Goal: Task Accomplishment & Management: Complete application form

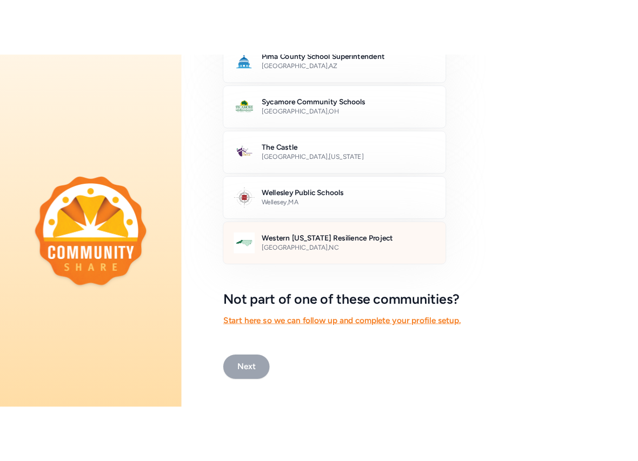
scroll to position [597, 0]
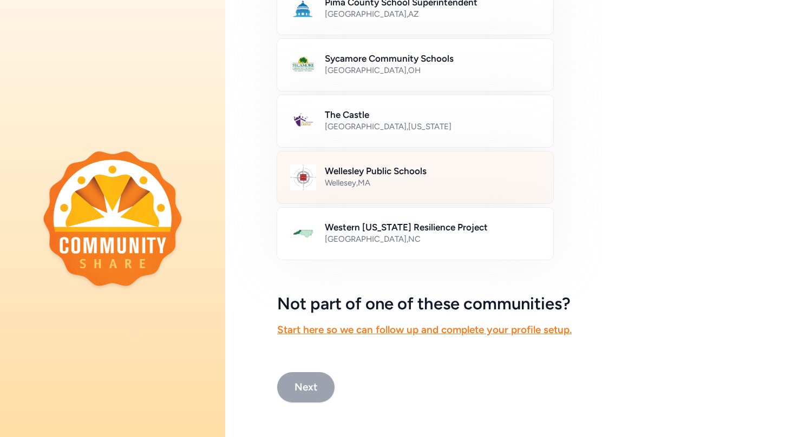
click at [385, 183] on div "Wellesey , [GEOGRAPHIC_DATA]" at bounding box center [432, 182] width 215 height 11
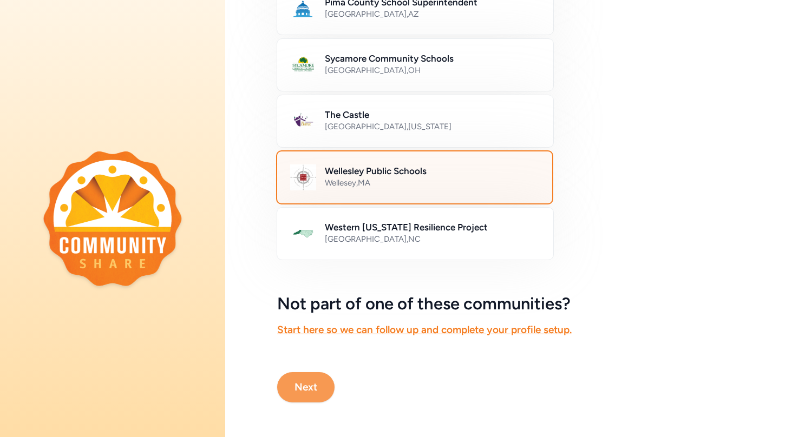
click at [306, 391] on button "Next" at bounding box center [305, 387] width 57 height 30
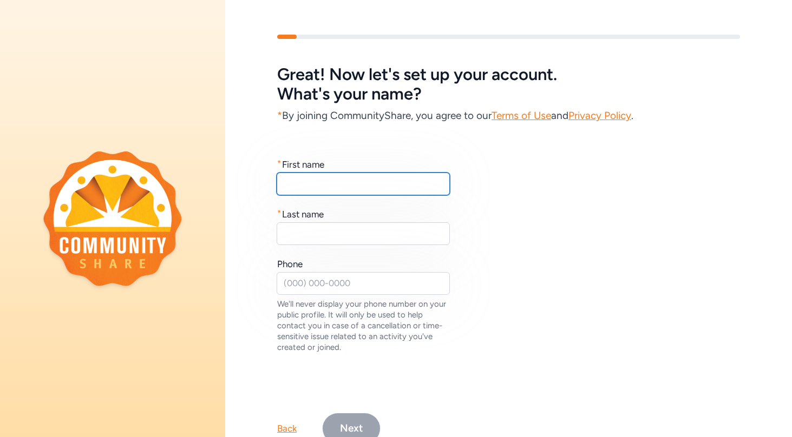
click at [316, 183] on input "text" at bounding box center [362, 184] width 173 height 23
type input "[PERSON_NAME]"
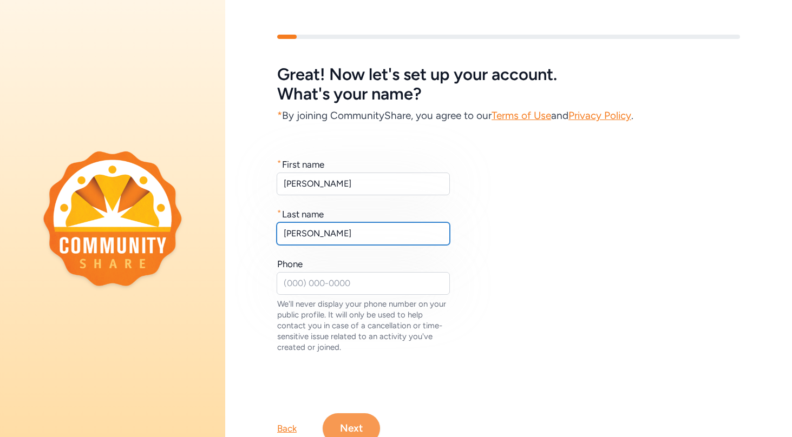
type input "[PERSON_NAME]"
click at [353, 429] on button "Next" at bounding box center [350, 428] width 57 height 30
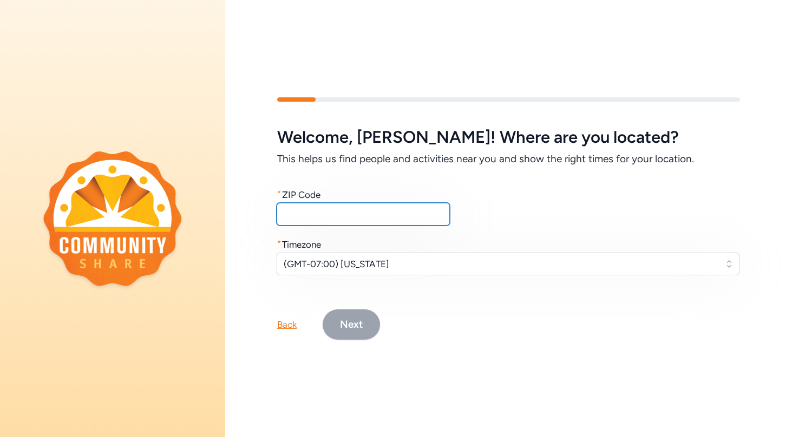
click at [379, 217] on input "text" at bounding box center [362, 214] width 173 height 23
type input "01740"
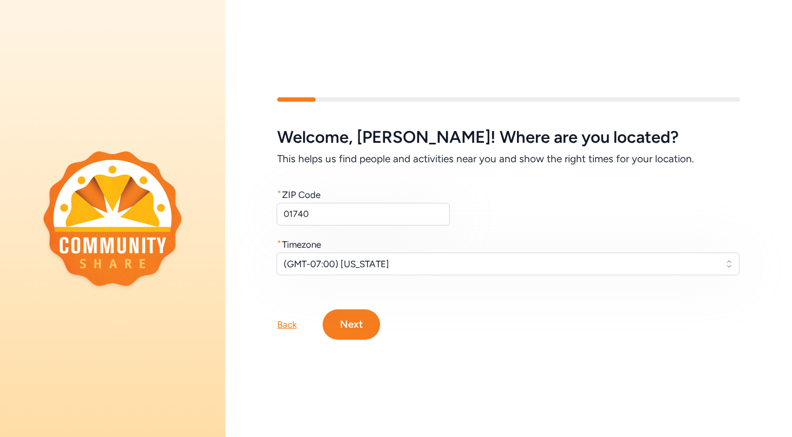
click at [370, 265] on span "(GMT-07:00) [US_STATE]" at bounding box center [499, 264] width 433 height 13
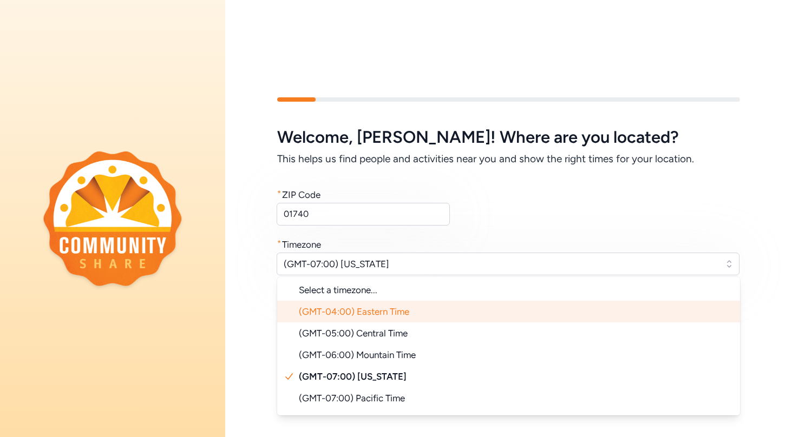
click at [355, 311] on span "(GMT-04:00) Eastern Time" at bounding box center [354, 311] width 110 height 11
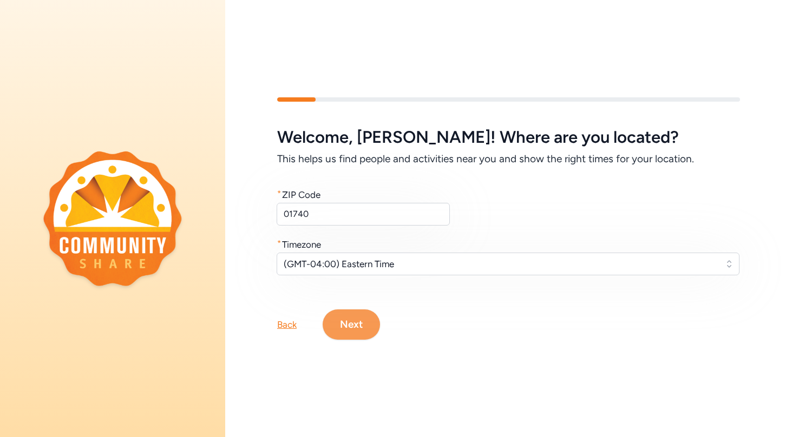
click at [360, 328] on button "Next" at bounding box center [350, 324] width 57 height 30
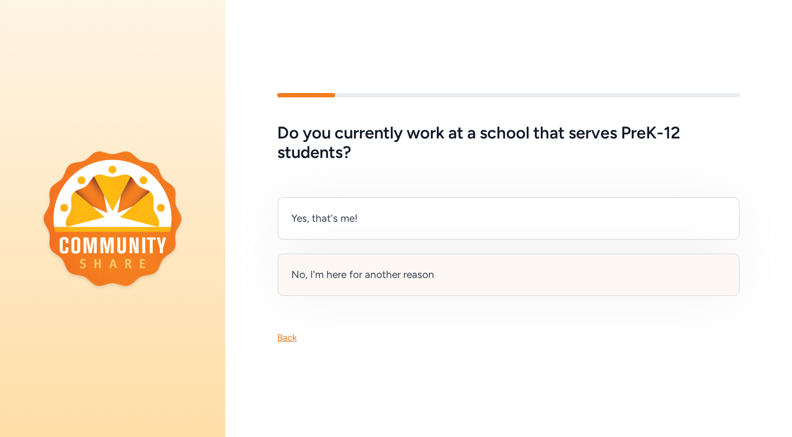
click at [365, 279] on div "No, I'm here for another reason" at bounding box center [362, 274] width 143 height 15
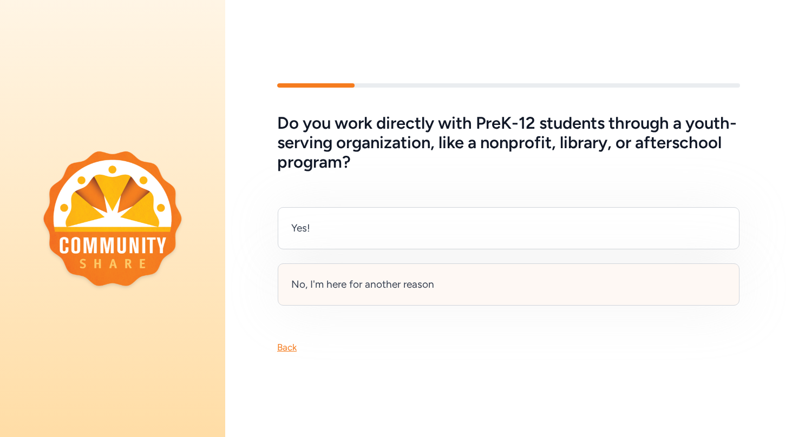
click at [395, 295] on div "No, I'm here for another reason" at bounding box center [508, 284] width 461 height 42
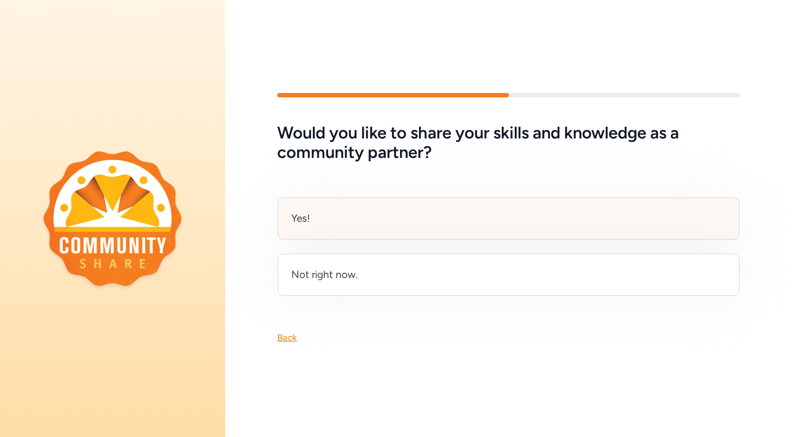
click at [391, 214] on div "Yes!" at bounding box center [508, 218] width 461 height 42
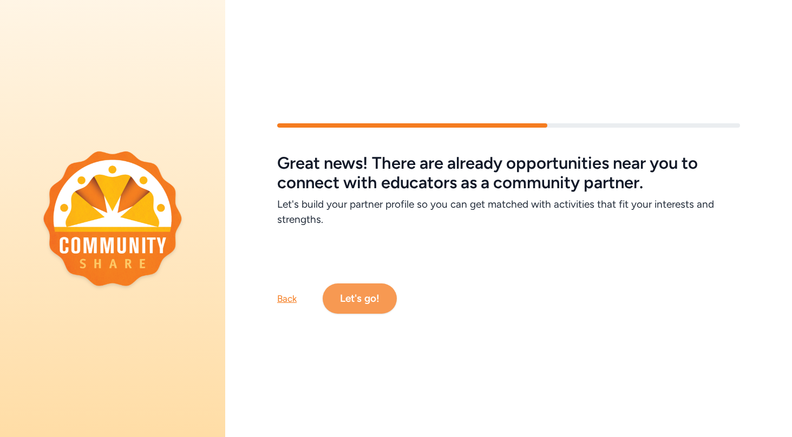
click at [375, 296] on button "Let's go!" at bounding box center [359, 298] width 74 height 30
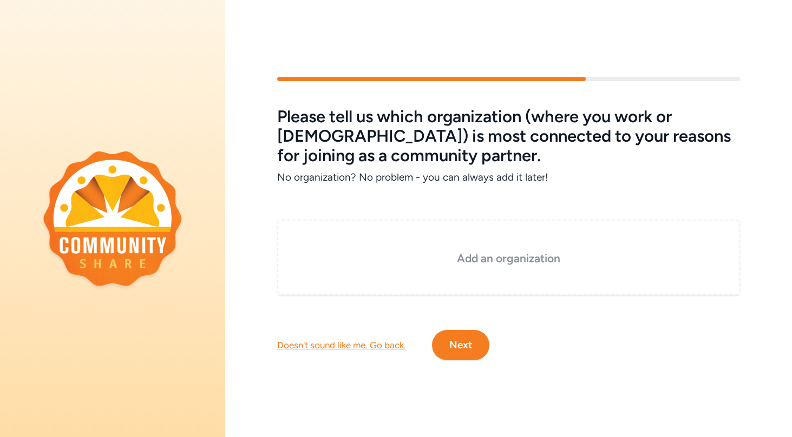
click at [493, 259] on h3 "Add an organization" at bounding box center [508, 258] width 408 height 15
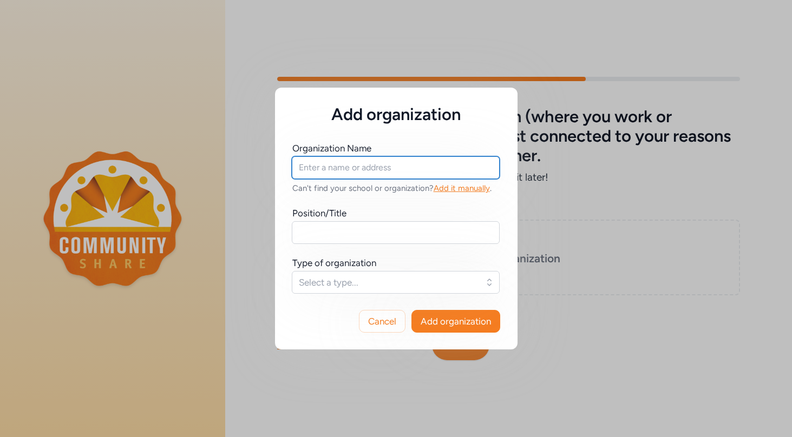
click at [405, 168] on input "text" at bounding box center [396, 167] width 208 height 23
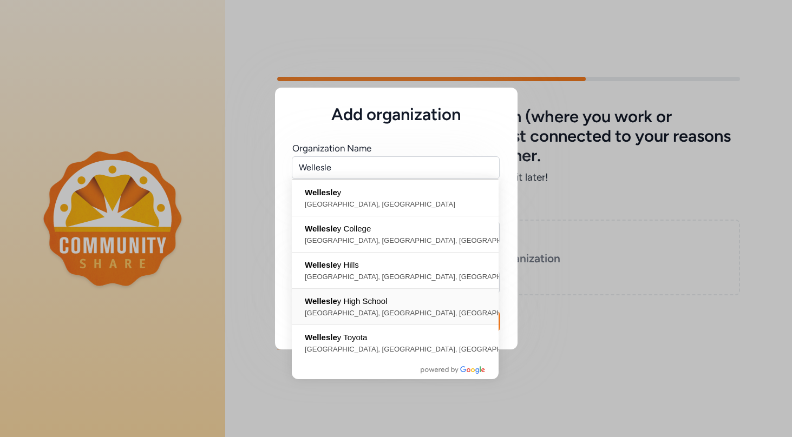
type input "[GEOGRAPHIC_DATA], [GEOGRAPHIC_DATA], [GEOGRAPHIC_DATA], [GEOGRAPHIC_DATA], [GE…"
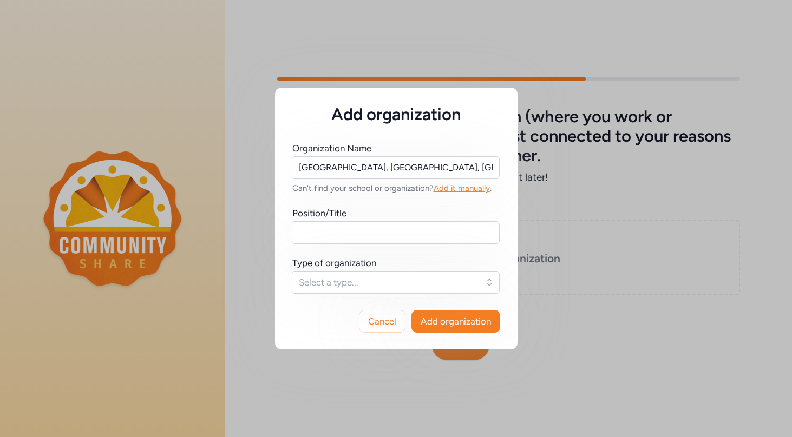
click at [397, 288] on span "Select a type..." at bounding box center [388, 282] width 179 height 13
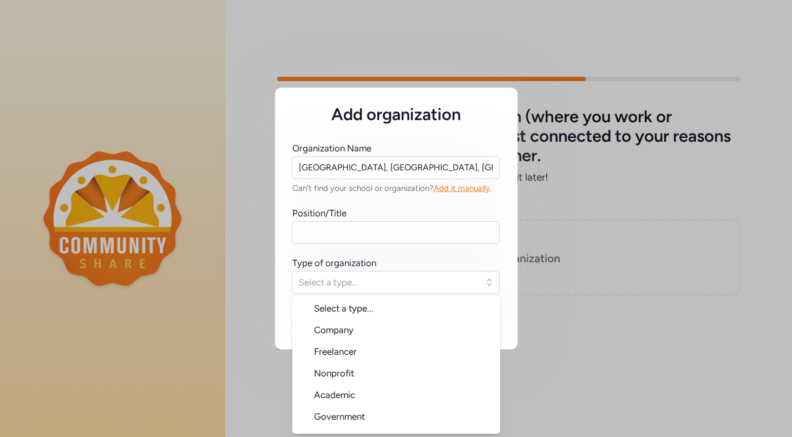
click at [461, 248] on div "Organization Name [GEOGRAPHIC_DATA], [GEOGRAPHIC_DATA], [GEOGRAPHIC_DATA], [GEO…" at bounding box center [396, 217] width 208 height 151
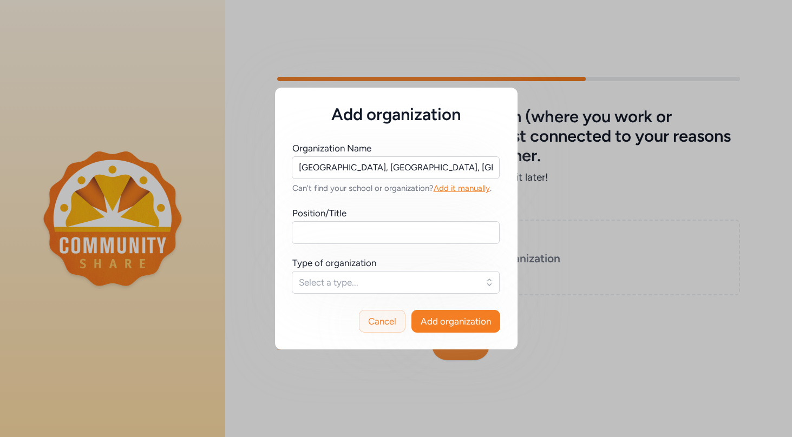
click at [385, 319] on span "Cancel" at bounding box center [382, 321] width 28 height 13
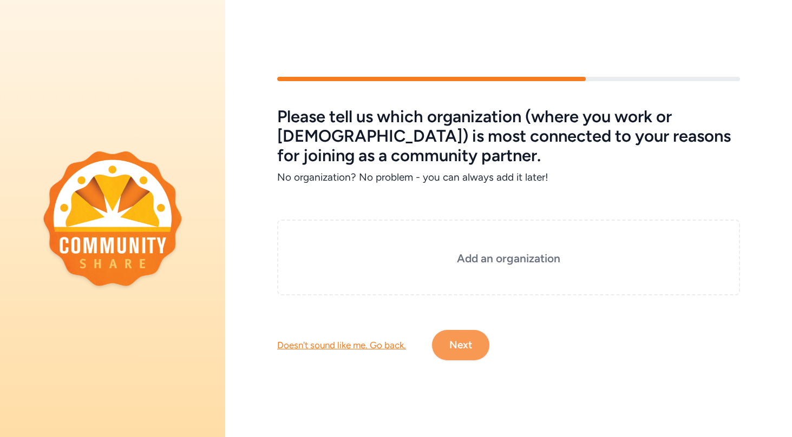
click at [470, 348] on button "Next" at bounding box center [460, 345] width 57 height 30
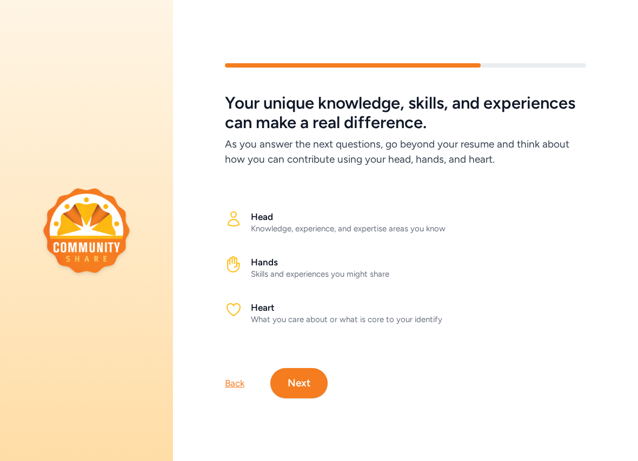
click at [233, 264] on icon at bounding box center [233, 264] width 17 height 17
click at [294, 386] on button "Next" at bounding box center [299, 383] width 57 height 30
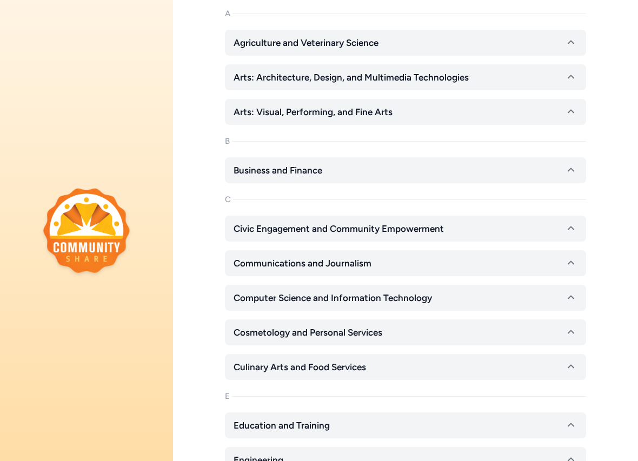
scroll to position [170, 0]
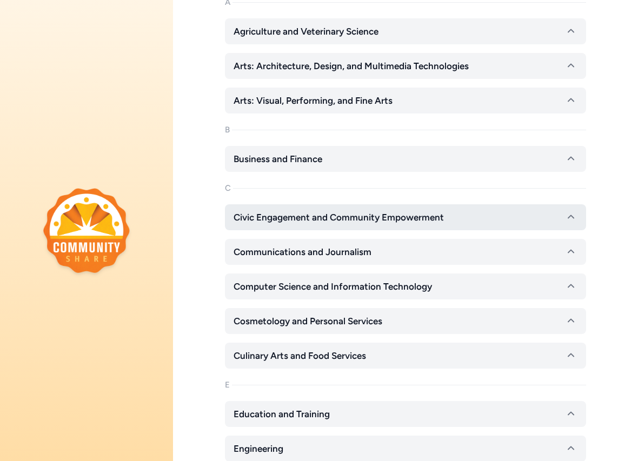
click at [365, 217] on span "Civic Engagement and Community Empowerment" at bounding box center [339, 217] width 210 height 13
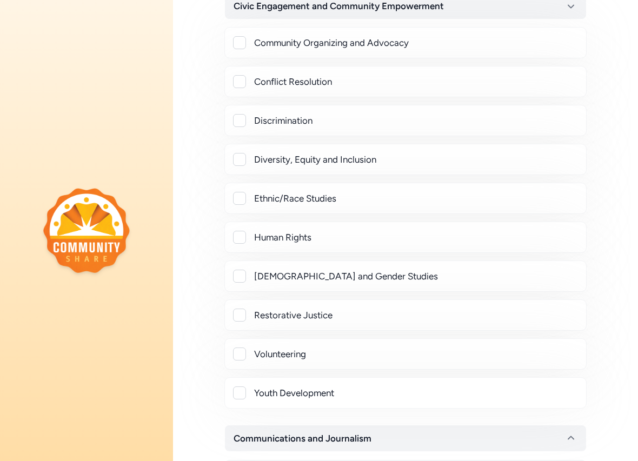
scroll to position [378, 0]
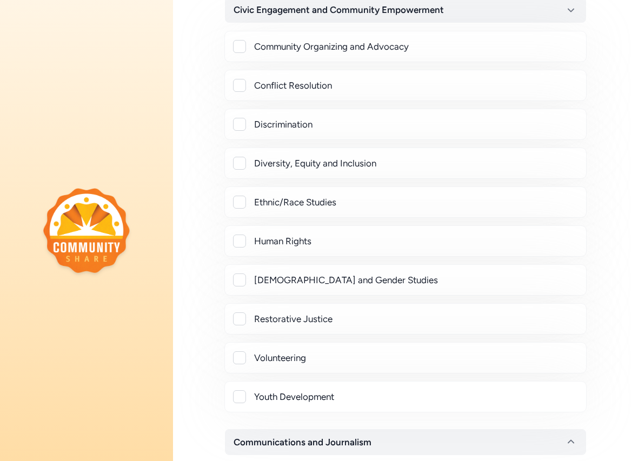
click at [239, 395] on div at bounding box center [239, 397] width 13 height 13
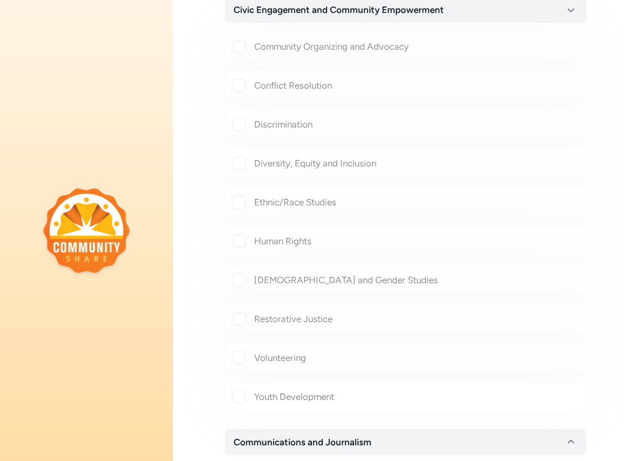
checkbox input "true"
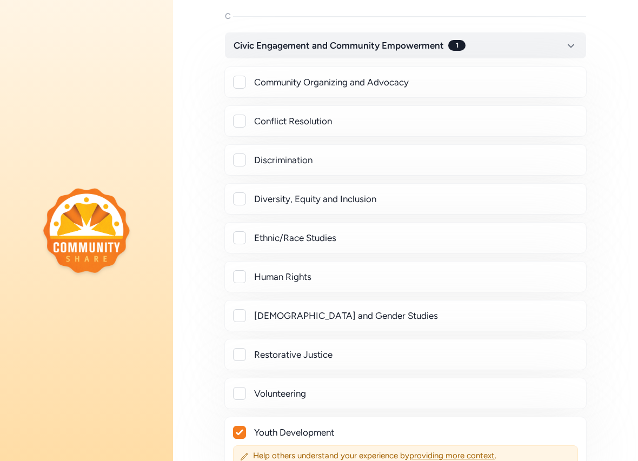
scroll to position [348, 0]
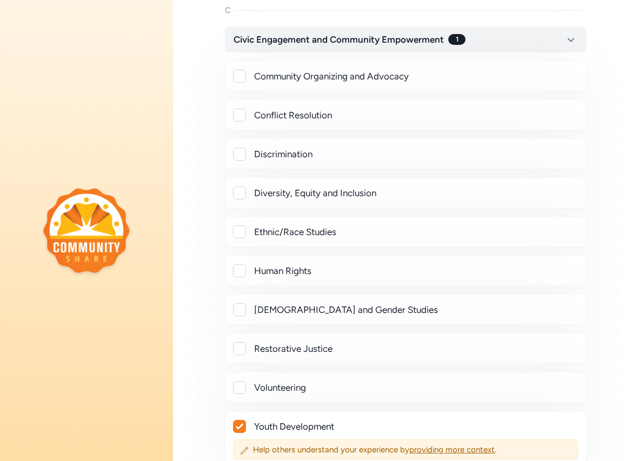
click at [238, 80] on div at bounding box center [239, 76] width 13 height 13
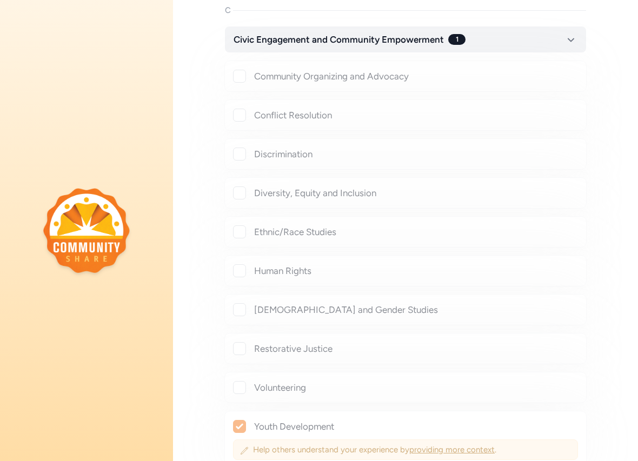
checkbox input "true"
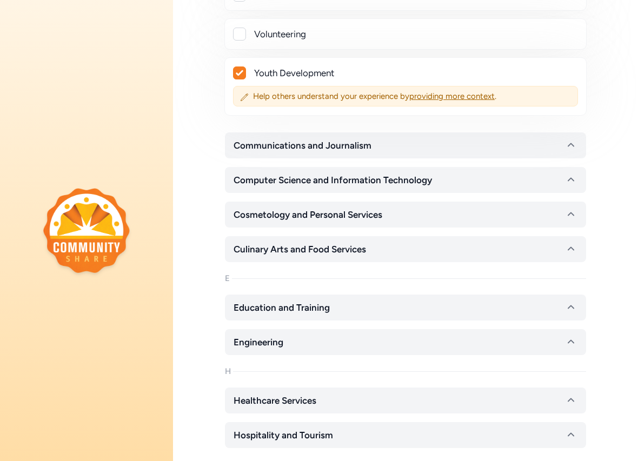
scroll to position [738, 0]
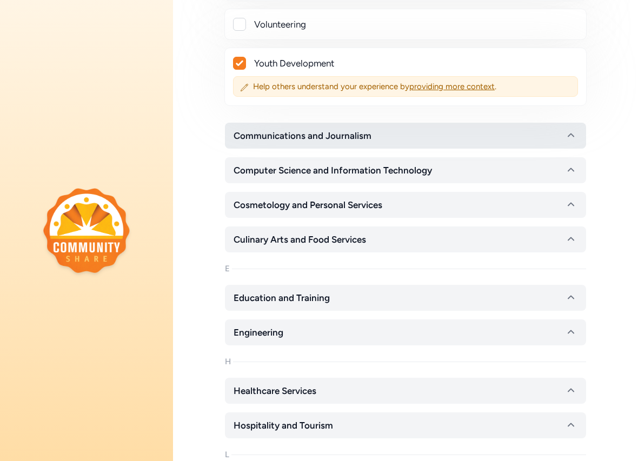
click at [337, 142] on button "Communications and Journalism" at bounding box center [405, 136] width 361 height 26
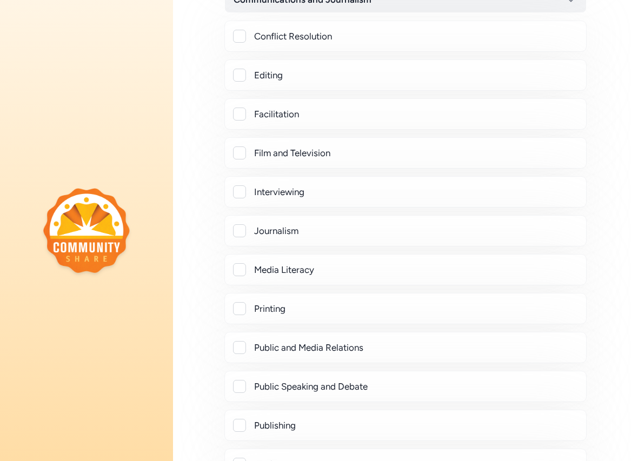
scroll to position [875, 0]
click at [240, 77] on div at bounding box center [239, 74] width 13 height 13
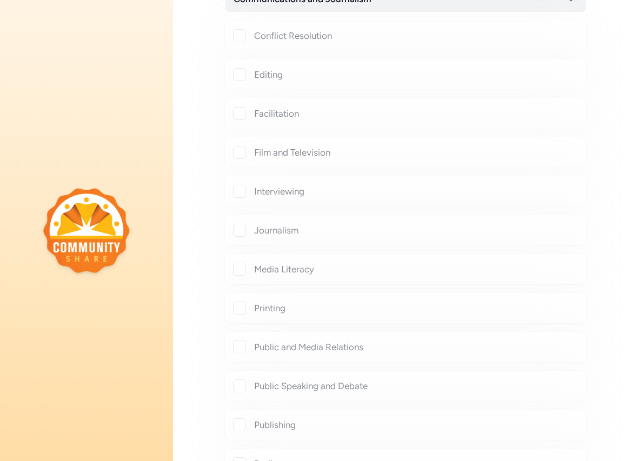
checkbox input "true"
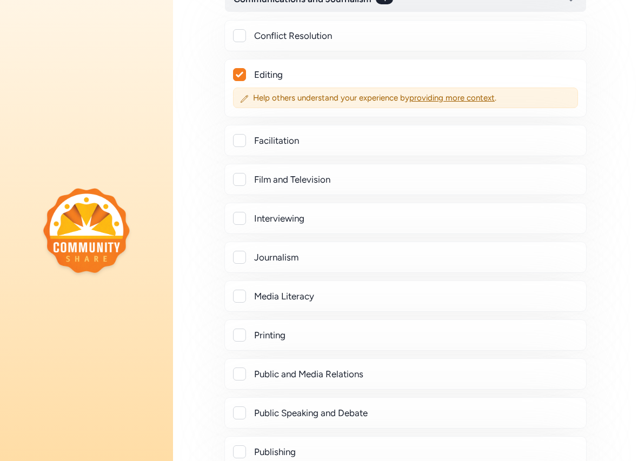
click at [244, 142] on div at bounding box center [239, 140] width 13 height 13
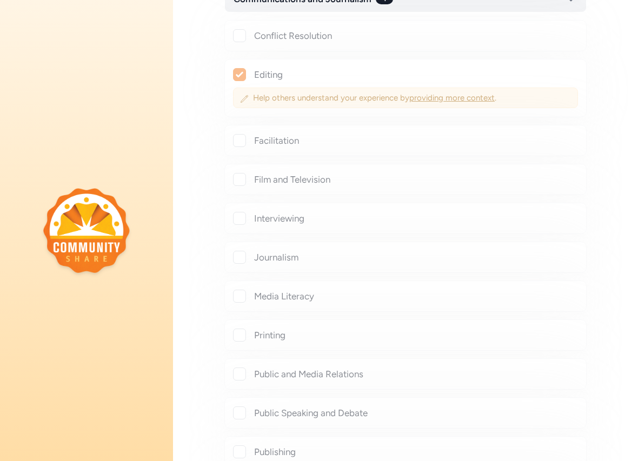
checkbox input "true"
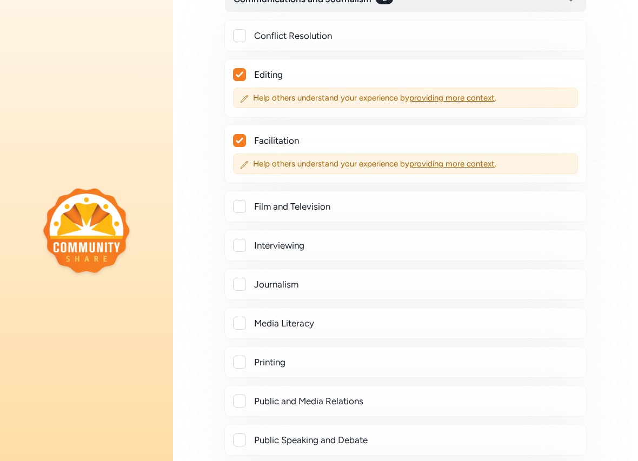
click at [241, 207] on div at bounding box center [239, 206] width 13 height 13
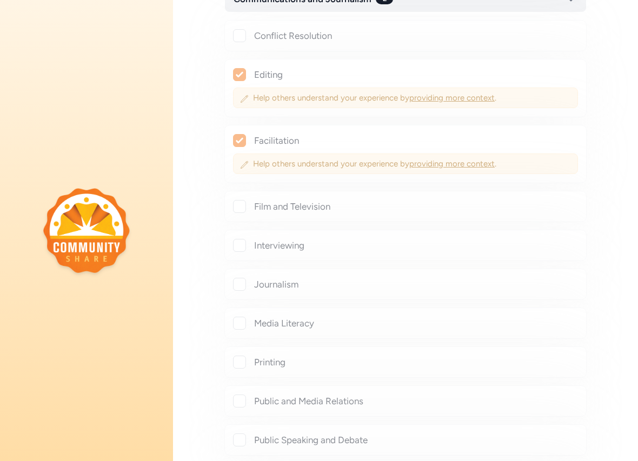
checkbox input "true"
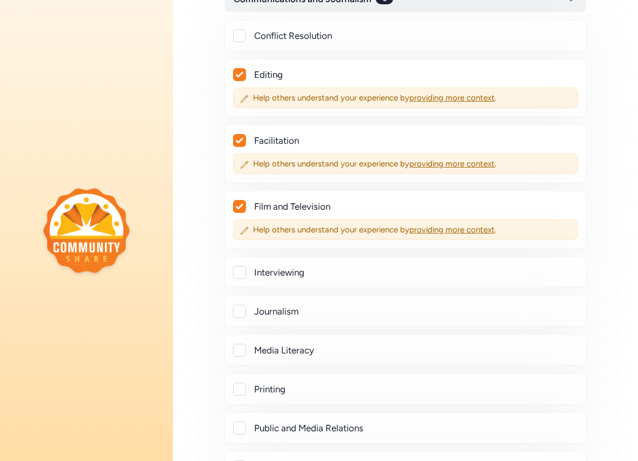
click at [241, 273] on div at bounding box center [239, 272] width 13 height 13
checkbox input "true"
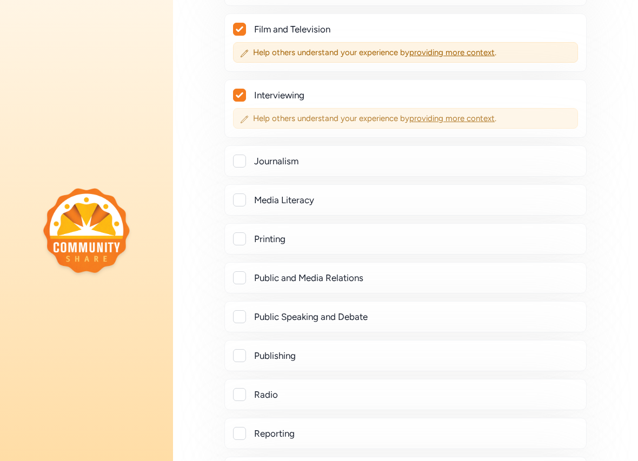
scroll to position [1091, 0]
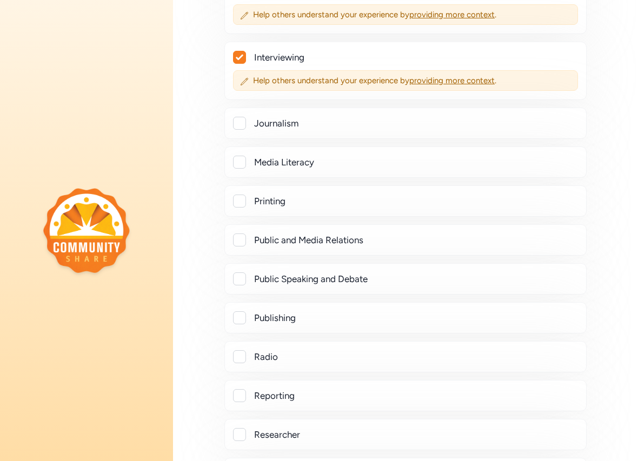
click at [242, 163] on div at bounding box center [239, 162] width 13 height 13
checkbox input "true"
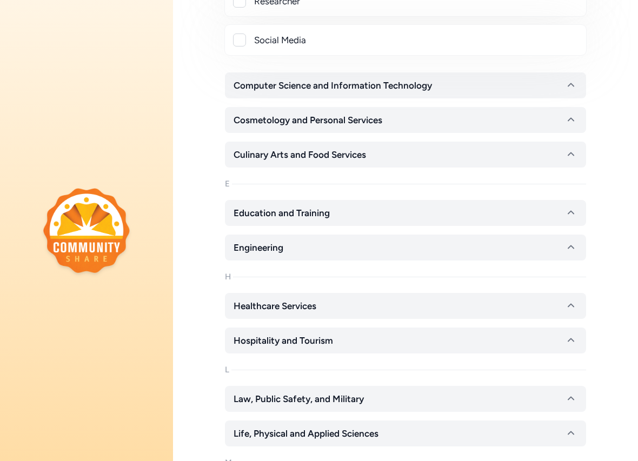
scroll to position [1582, 0]
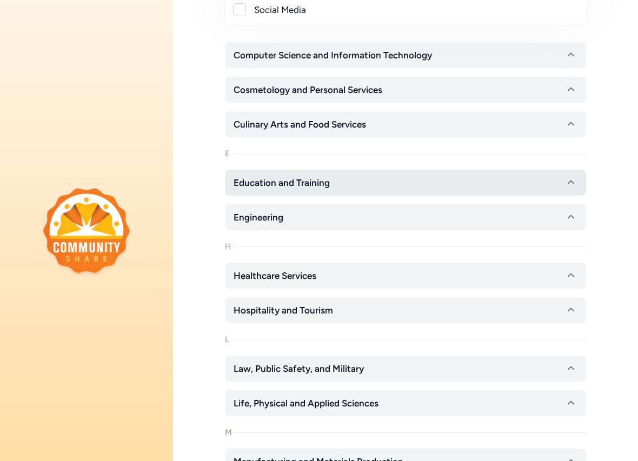
click at [314, 180] on span "Education and Training" at bounding box center [282, 182] width 96 height 13
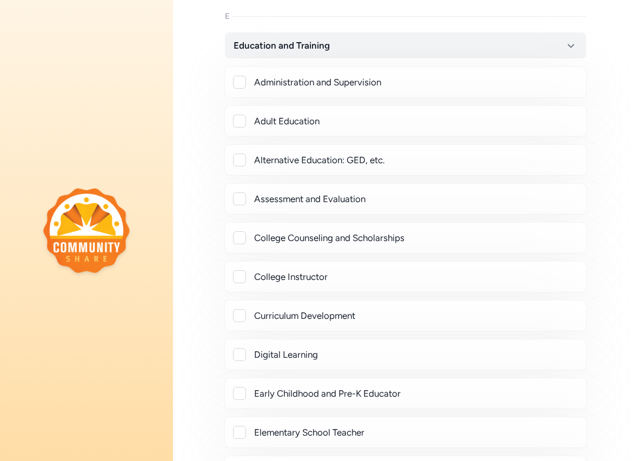
scroll to position [1731, 0]
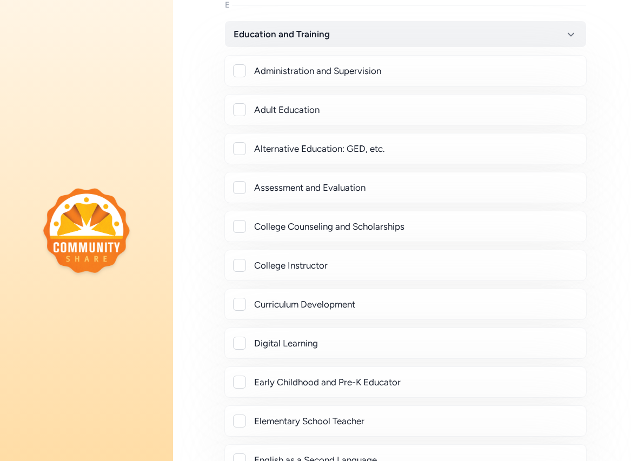
click at [243, 70] on div at bounding box center [239, 70] width 13 height 13
checkbox input "true"
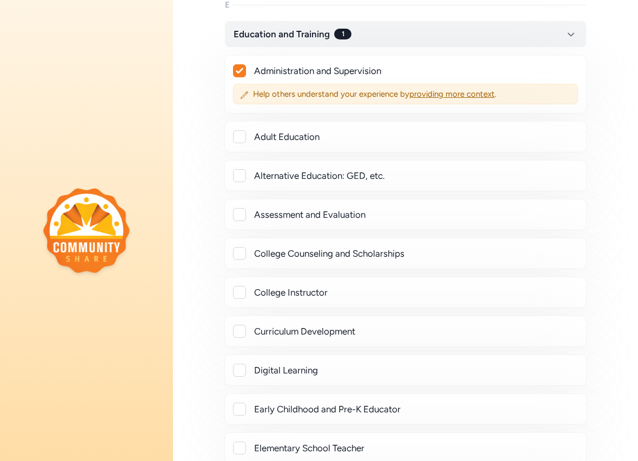
click at [240, 218] on div at bounding box center [239, 214] width 13 height 13
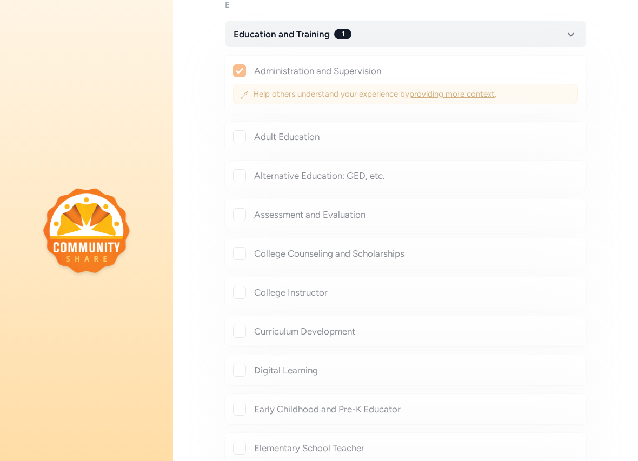
checkbox input "true"
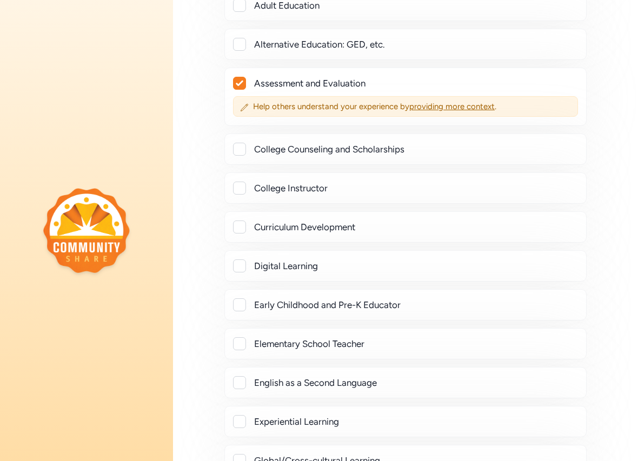
scroll to position [1876, 0]
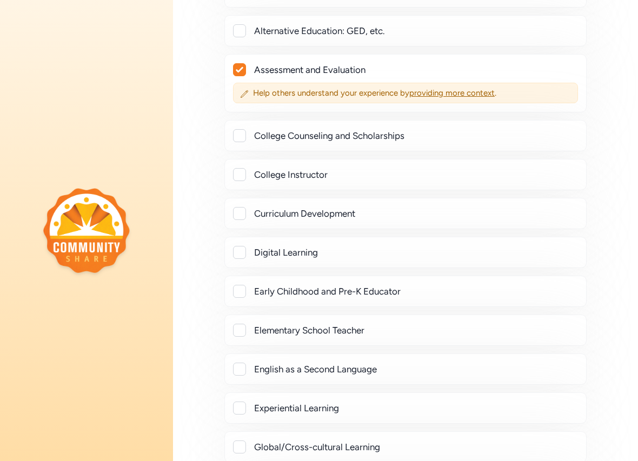
click at [245, 214] on div at bounding box center [239, 213] width 13 height 13
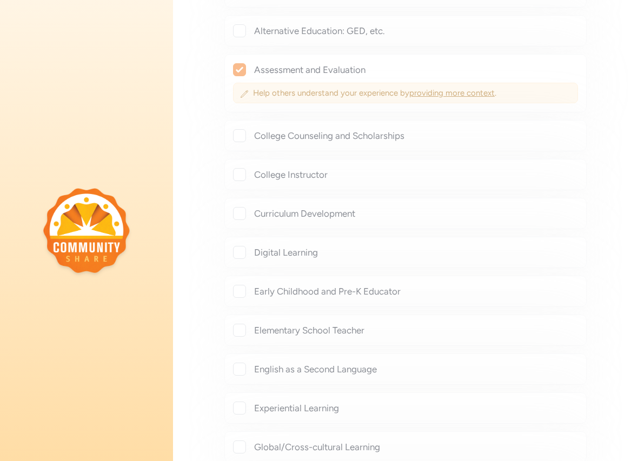
checkbox input "true"
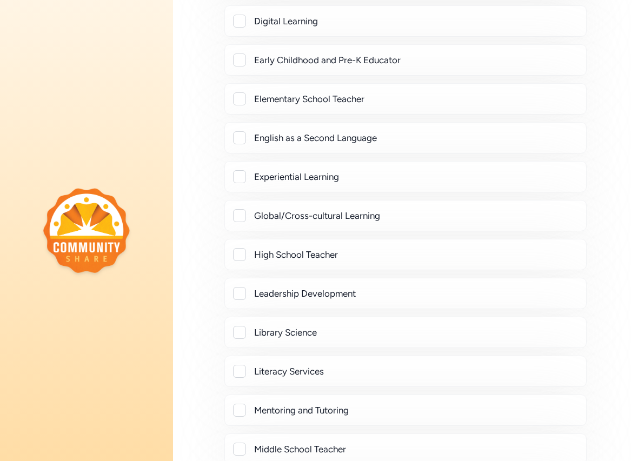
scroll to position [2139, 0]
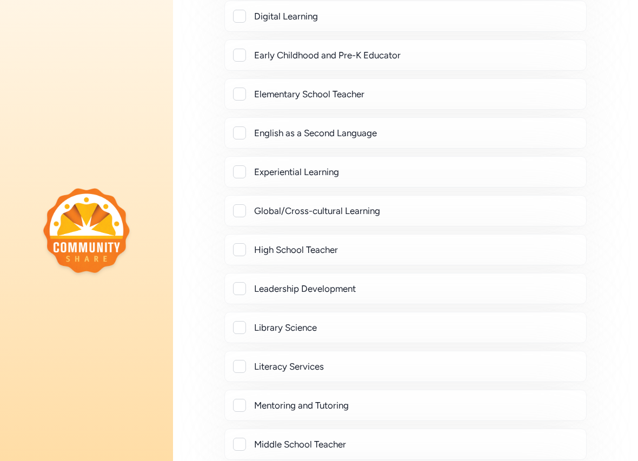
click at [241, 174] on div at bounding box center [239, 172] width 13 height 13
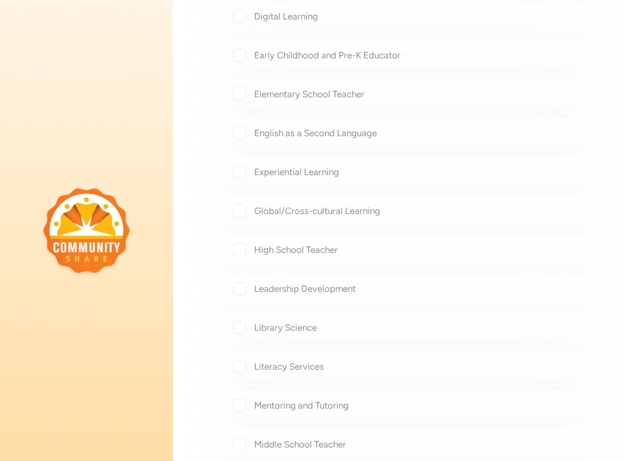
checkbox input "true"
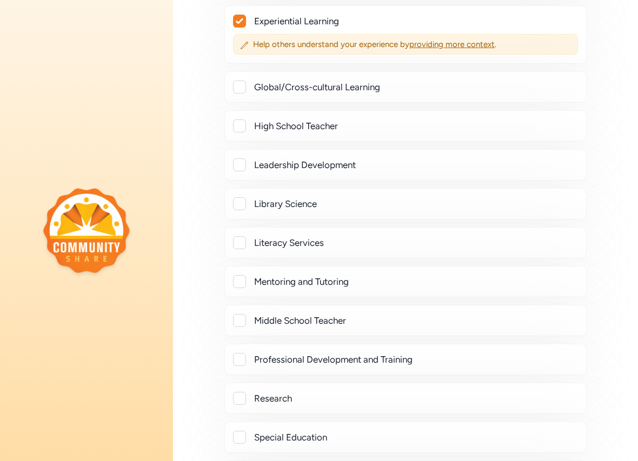
scroll to position [2292, 0]
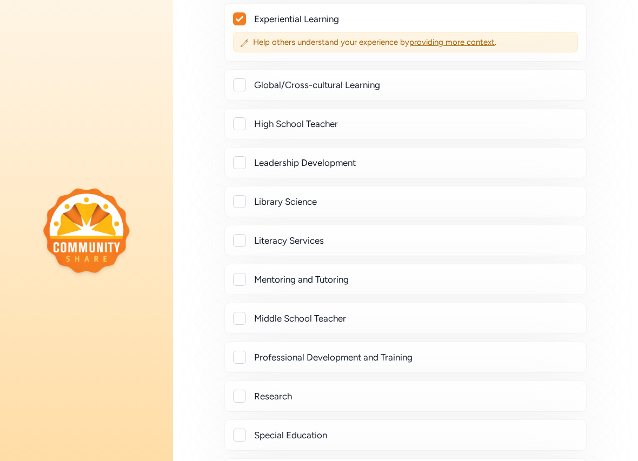
click at [245, 121] on div at bounding box center [239, 123] width 13 height 13
checkbox input "true"
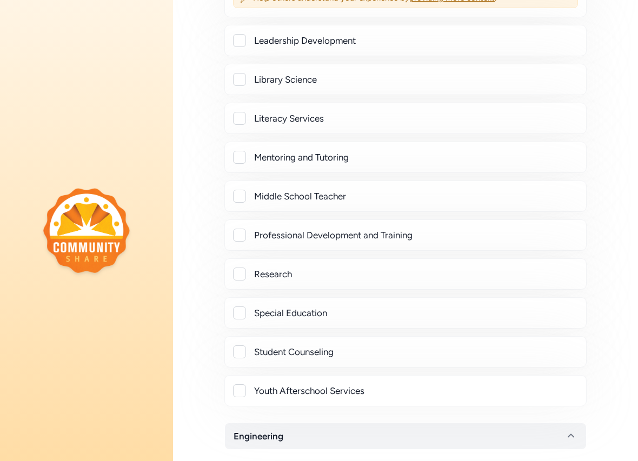
scroll to position [2451, 0]
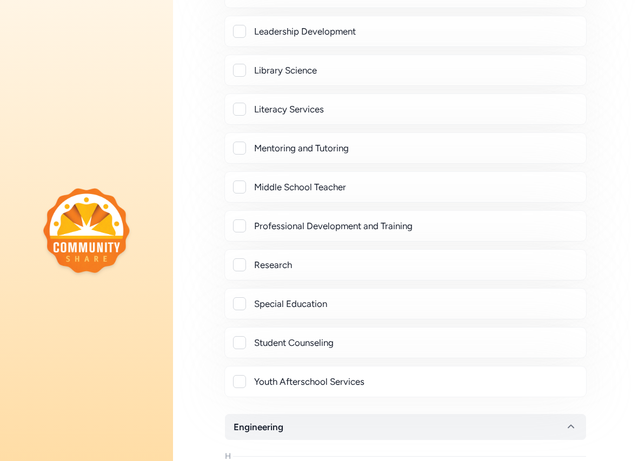
click at [241, 223] on div at bounding box center [239, 226] width 13 height 13
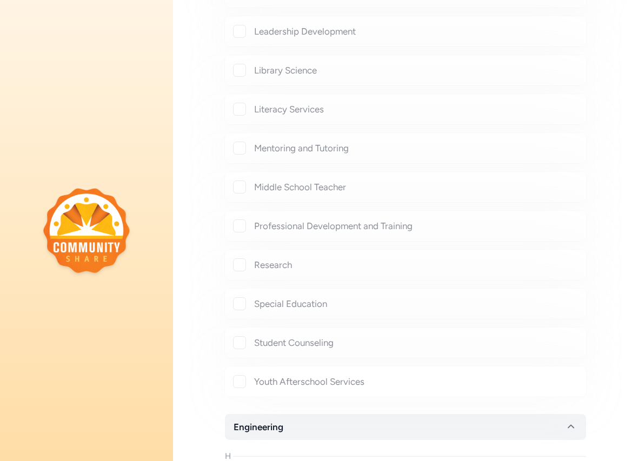
checkbox input "true"
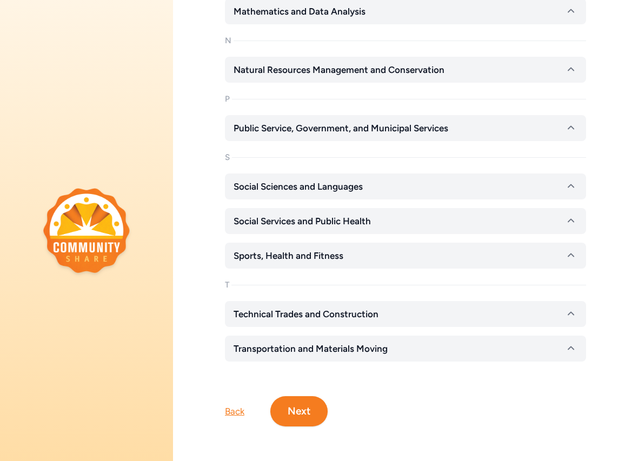
scroll to position [3208, 0]
click at [308, 420] on button "Next" at bounding box center [299, 412] width 57 height 30
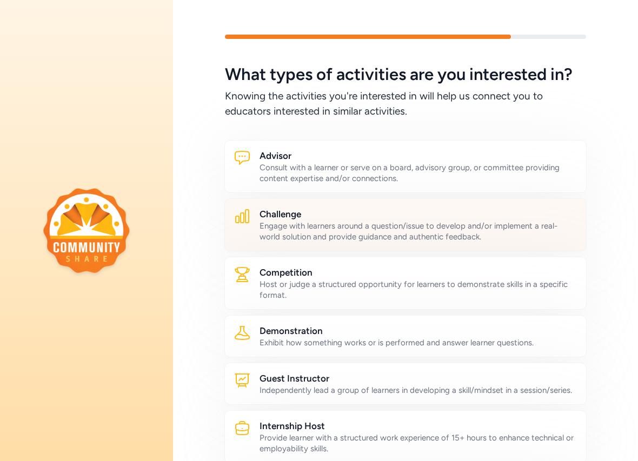
click at [359, 231] on div "Engage with learners around a question/issue to develop and/or implement a real…" at bounding box center [419, 232] width 318 height 22
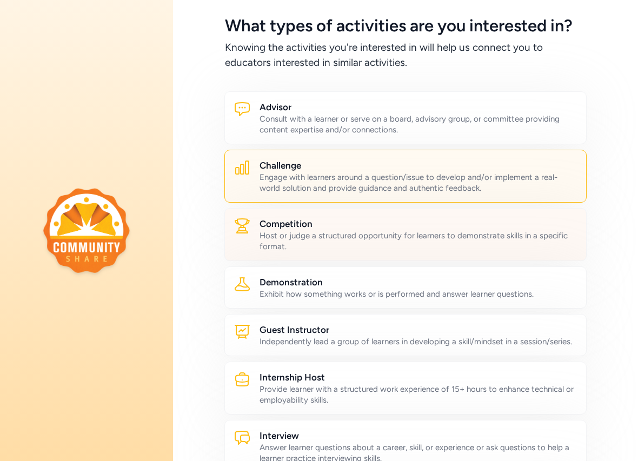
scroll to position [106, 0]
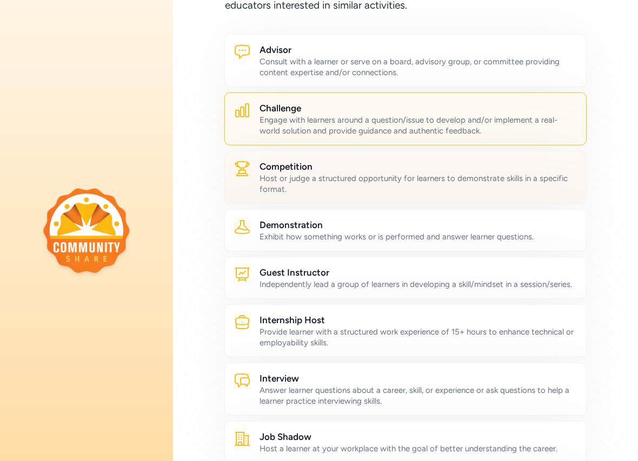
click at [326, 175] on div "Host or judge a structured opportunity for learners to demonstrate skills in a …" at bounding box center [419, 184] width 318 height 22
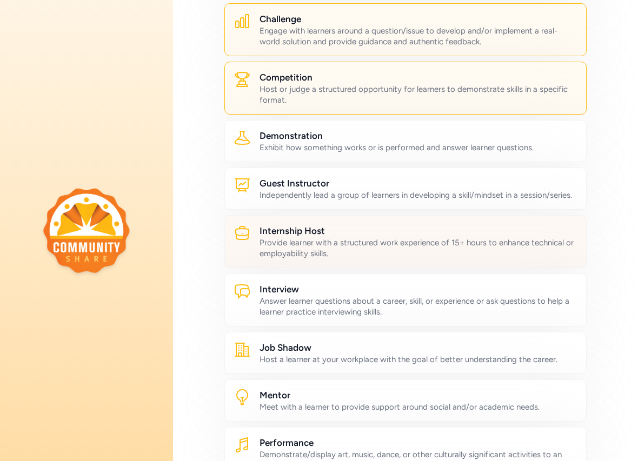
scroll to position [197, 0]
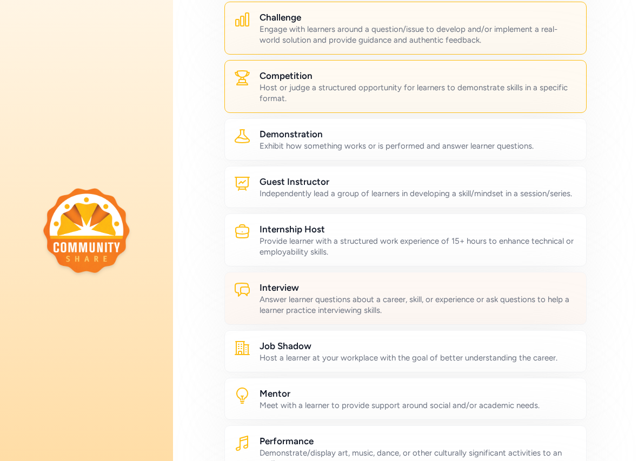
click at [363, 304] on div "Answer learner questions about a career, skill, or experience or ask questions …" at bounding box center [419, 305] width 318 height 22
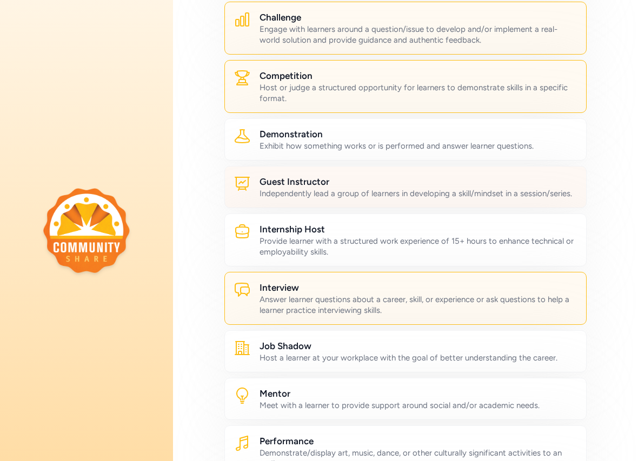
click at [375, 191] on div "Independently lead a group of learners in developing a skill/mindset in a sessi…" at bounding box center [419, 193] width 318 height 11
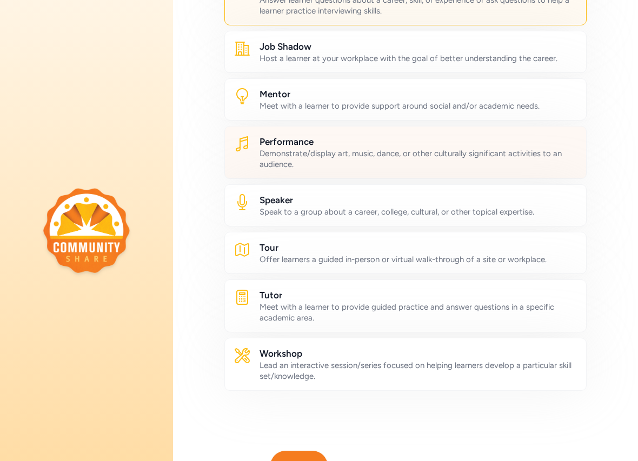
scroll to position [502, 0]
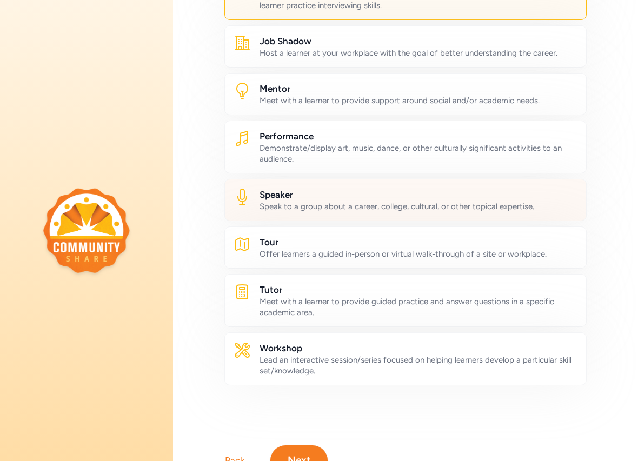
click at [384, 208] on div "Speak to a group about a career, college, cultural, or other topical expertise." at bounding box center [419, 206] width 318 height 11
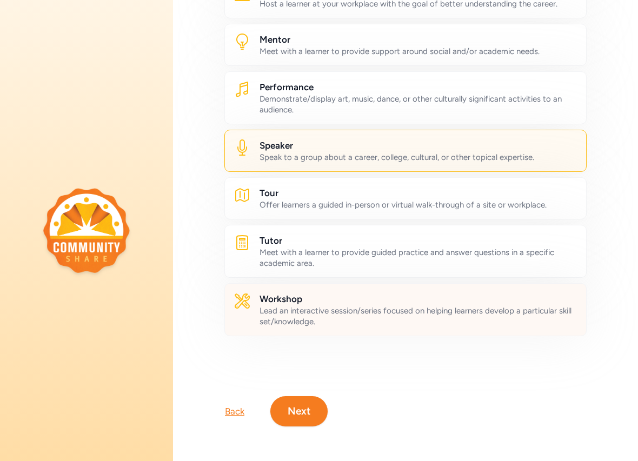
scroll to position [551, 0]
click at [329, 307] on div "Lead an interactive session/series focused on helping learners develop a partic…" at bounding box center [419, 317] width 318 height 22
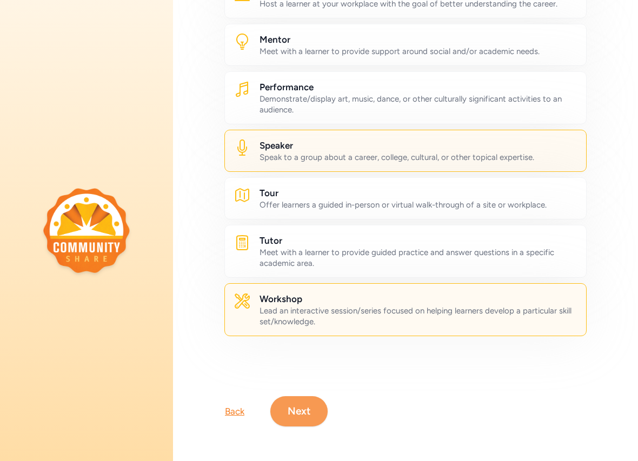
click at [305, 413] on button "Next" at bounding box center [299, 412] width 57 height 30
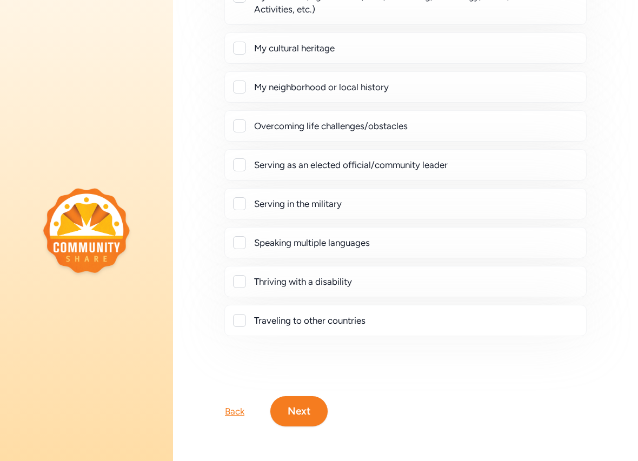
scroll to position [194, 0]
click at [242, 126] on div at bounding box center [239, 126] width 13 height 13
checkbox input "true"
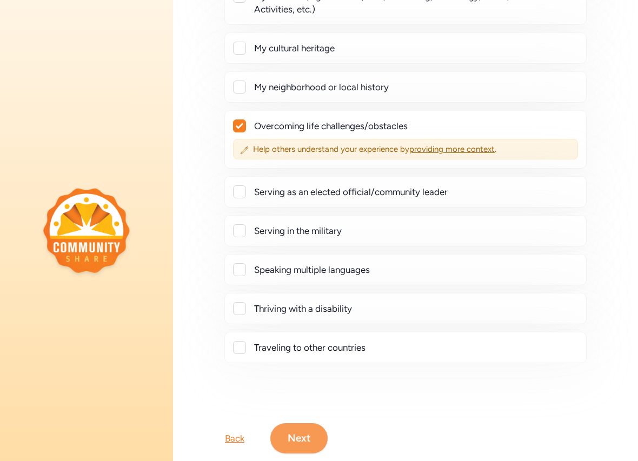
click at [302, 437] on button "Next" at bounding box center [299, 439] width 57 height 30
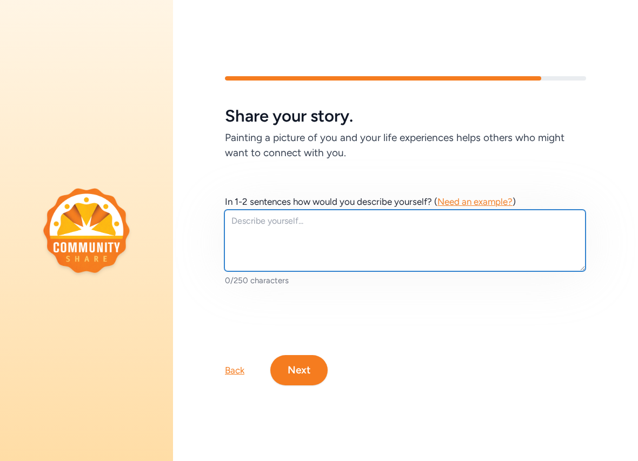
click at [326, 248] on textarea at bounding box center [405, 241] width 361 height 62
type textarea "This is a test bio where I would share more info"
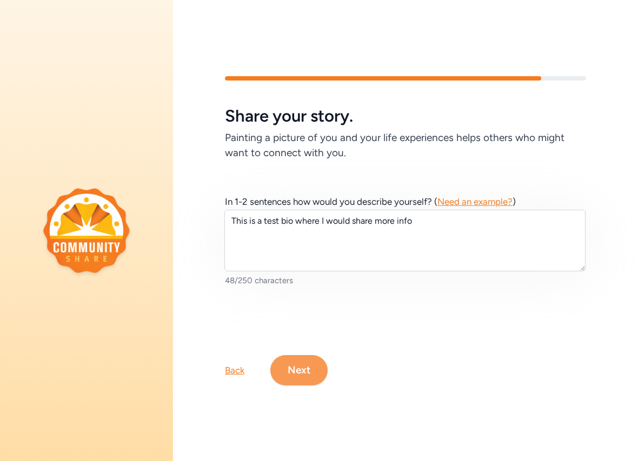
click at [309, 365] on button "Next" at bounding box center [299, 370] width 57 height 30
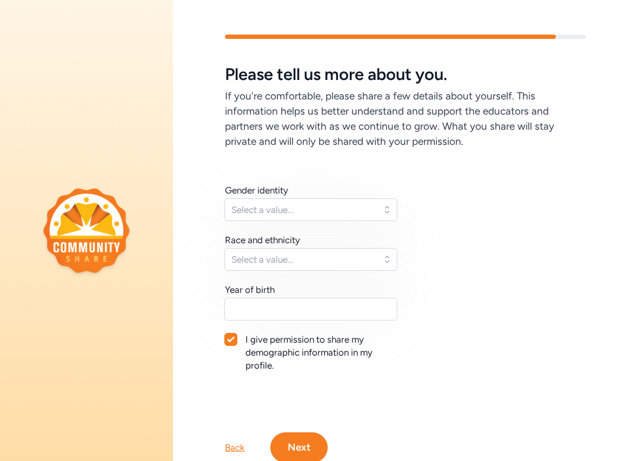
click at [318, 204] on span "Select a value..." at bounding box center [304, 209] width 144 height 13
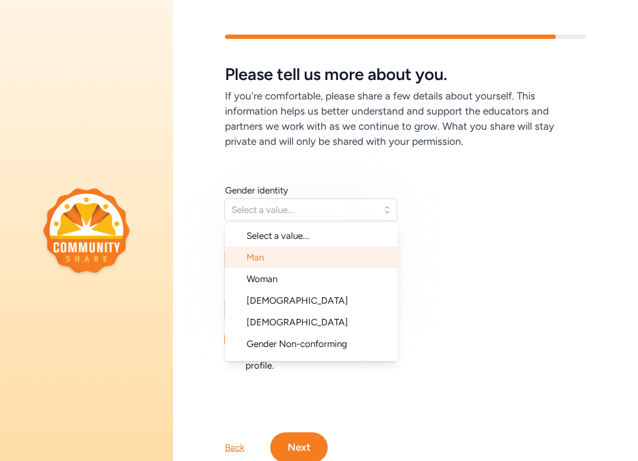
click at [295, 261] on li "Man" at bounding box center [311, 258] width 173 height 22
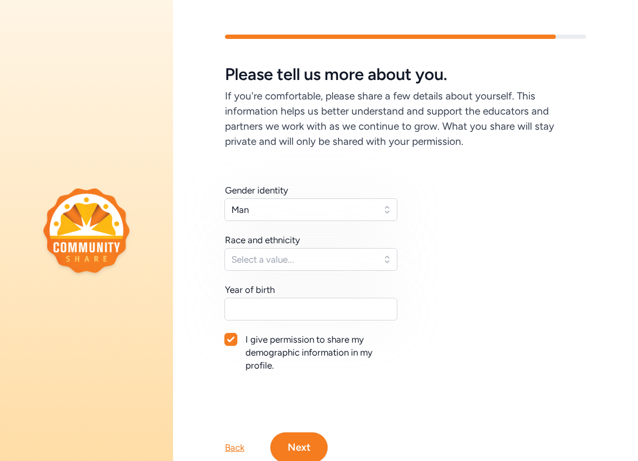
click at [286, 263] on span "Select a value..." at bounding box center [304, 259] width 144 height 13
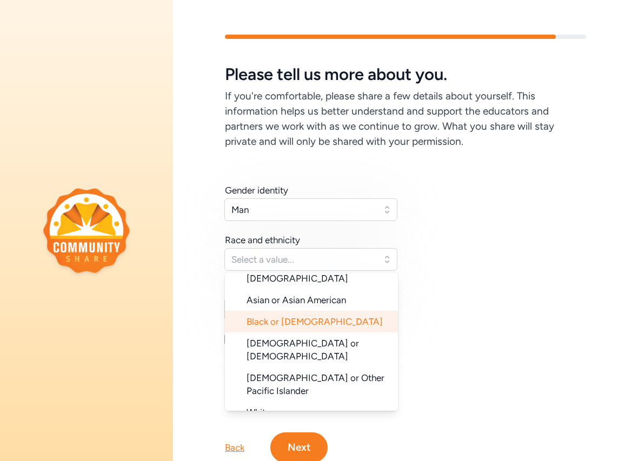
scroll to position [84, 0]
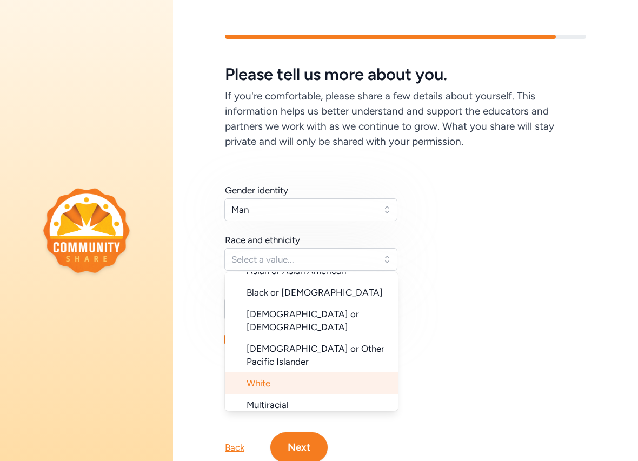
click at [273, 373] on li "White" at bounding box center [311, 384] width 173 height 22
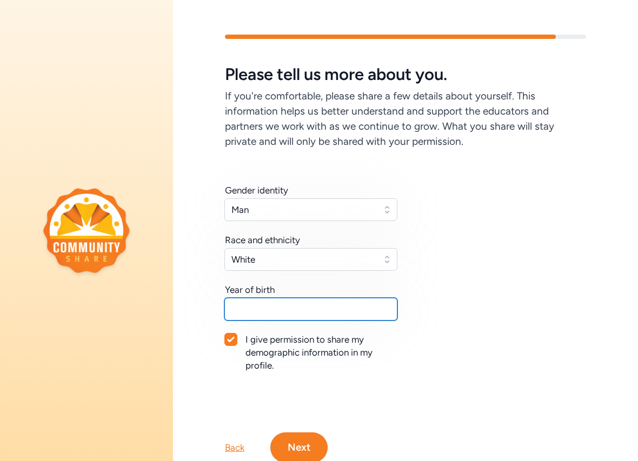
click at [274, 307] on input "text" at bounding box center [311, 309] width 173 height 23
type input "1979"
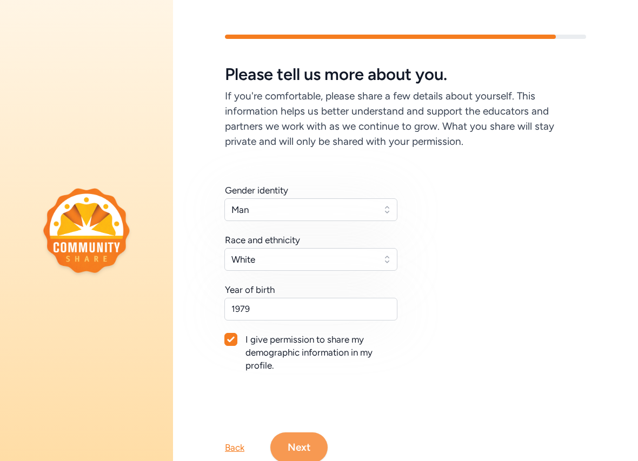
click at [302, 437] on button "Next" at bounding box center [299, 448] width 57 height 30
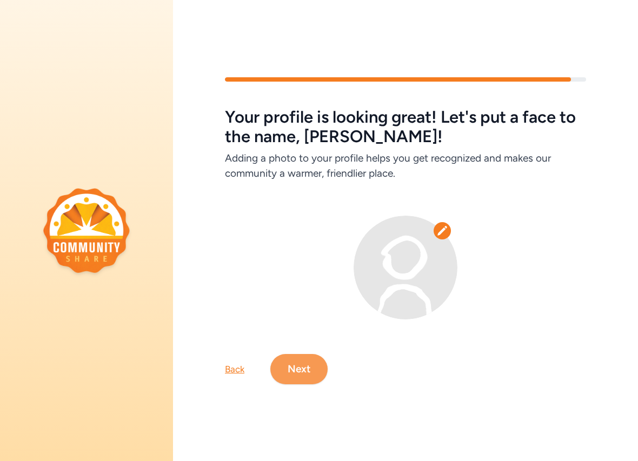
click at [314, 373] on button "Next" at bounding box center [299, 369] width 57 height 30
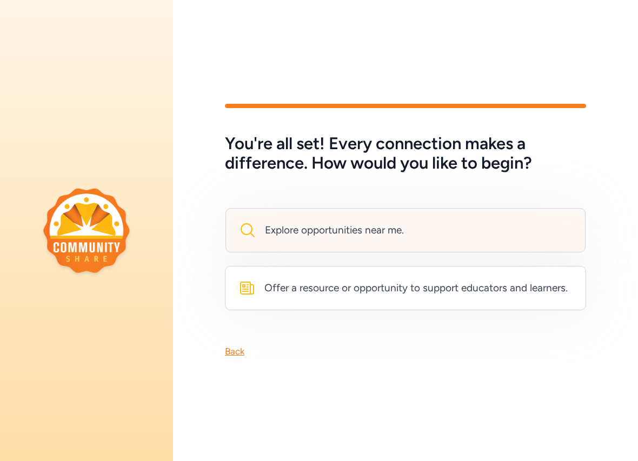
click at [357, 236] on div "Explore opportunities near me." at bounding box center [334, 230] width 139 height 15
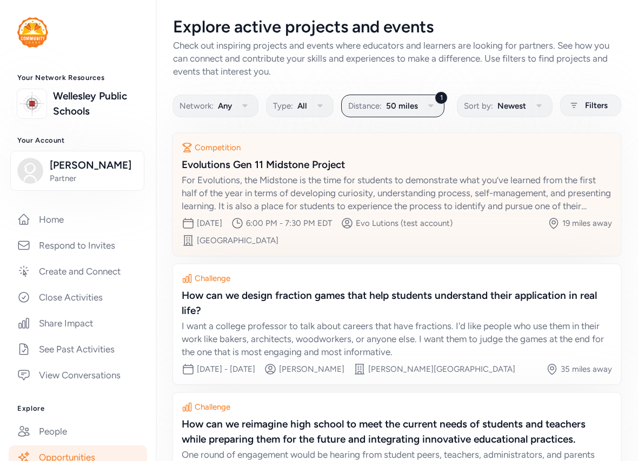
click at [274, 184] on div "For Evolutions, the Midstone is the time for students to demonstrate what you’v…" at bounding box center [397, 193] width 431 height 39
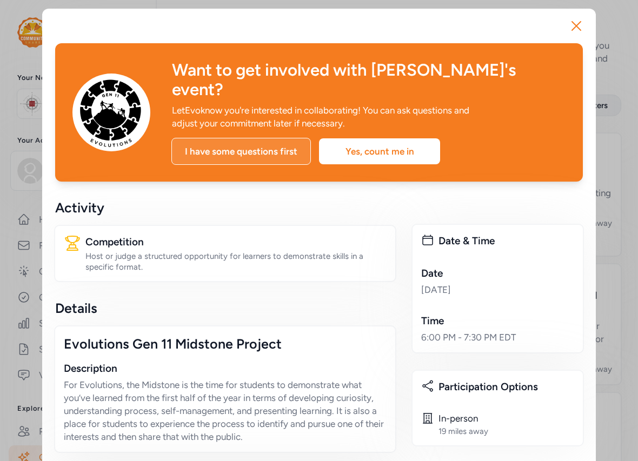
click at [267, 138] on div "I have some questions first" at bounding box center [242, 151] width 140 height 27
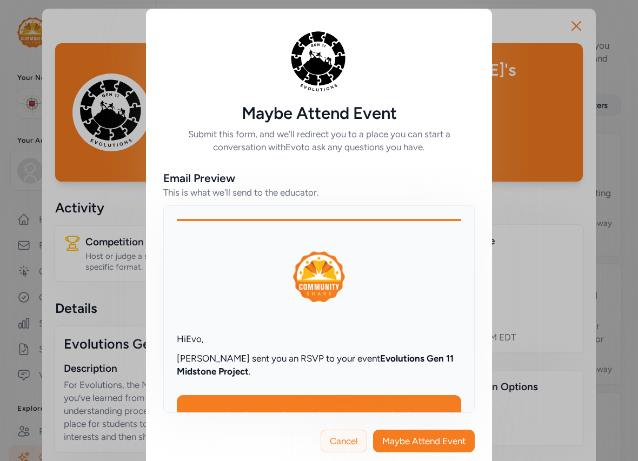
click at [341, 437] on span "Cancel" at bounding box center [344, 441] width 28 height 13
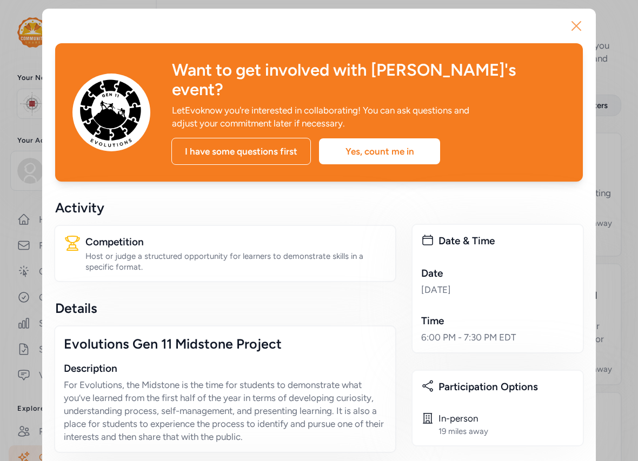
click at [577, 25] on icon "button" at bounding box center [576, 26] width 9 height 9
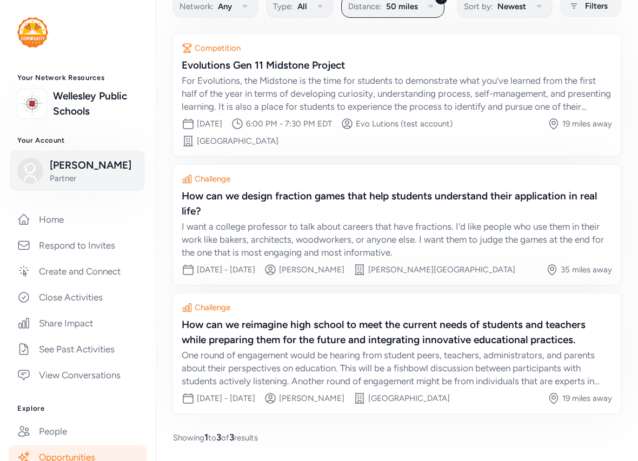
click at [67, 169] on span "[PERSON_NAME]" at bounding box center [94, 165] width 88 height 15
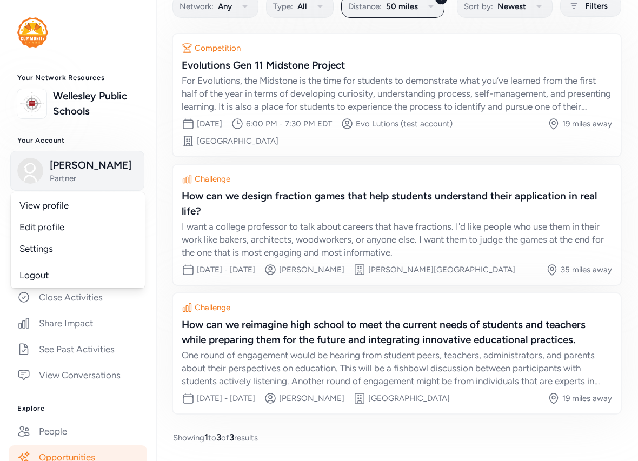
click at [67, 169] on span "[PERSON_NAME]" at bounding box center [94, 165] width 88 height 15
